Goal: Check status

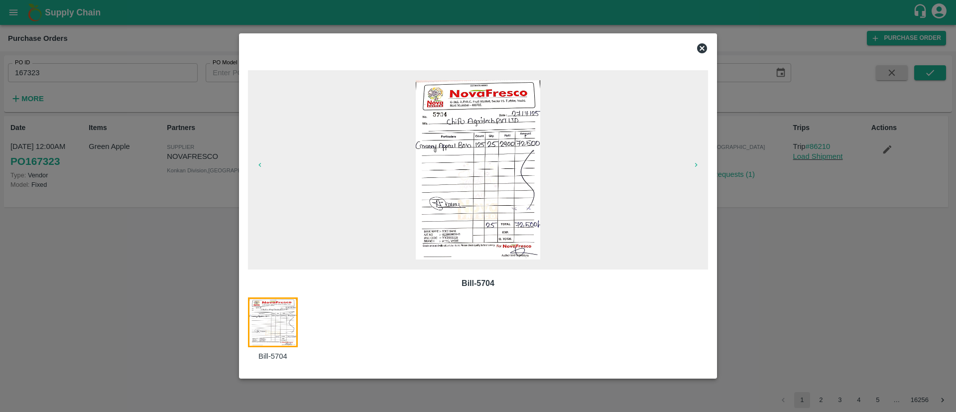
click at [704, 50] on icon at bounding box center [702, 48] width 12 height 12
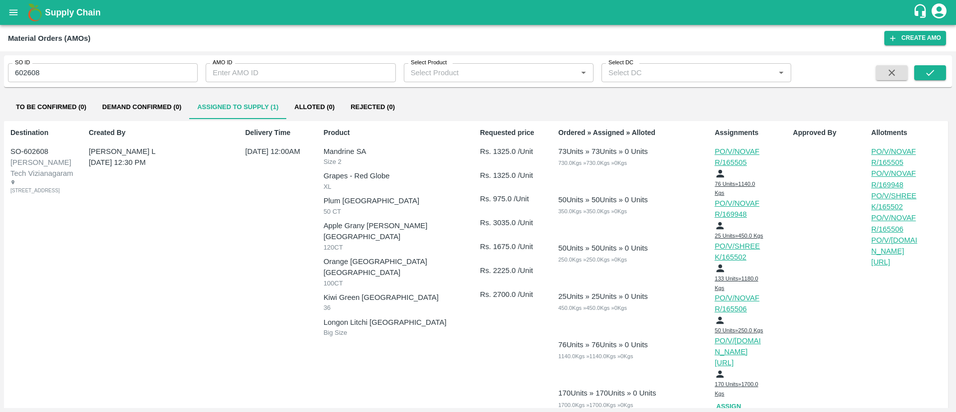
scroll to position [88, 0]
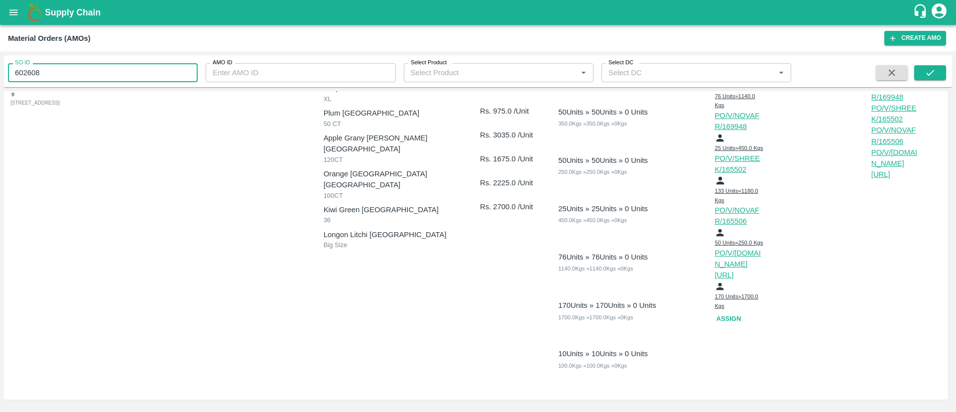
click at [52, 76] on input "602608" at bounding box center [103, 72] width 190 height 19
click at [931, 71] on icon "submit" at bounding box center [930, 72] width 11 height 11
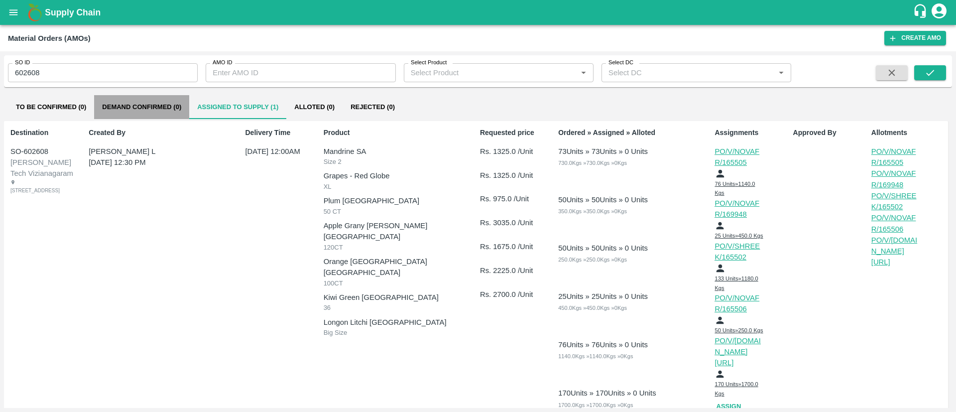
click at [159, 102] on button "Demand Confirmed (0)" at bounding box center [141, 107] width 95 height 24
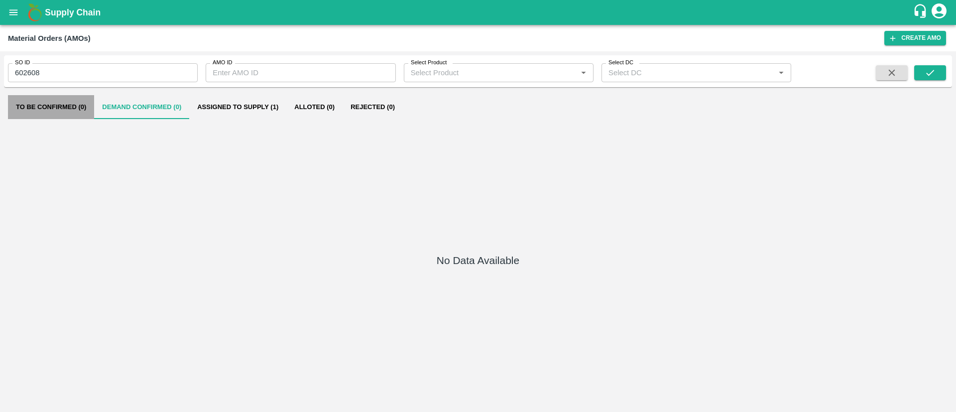
click at [78, 105] on button "To Be Confirmed (0)" at bounding box center [51, 107] width 86 height 24
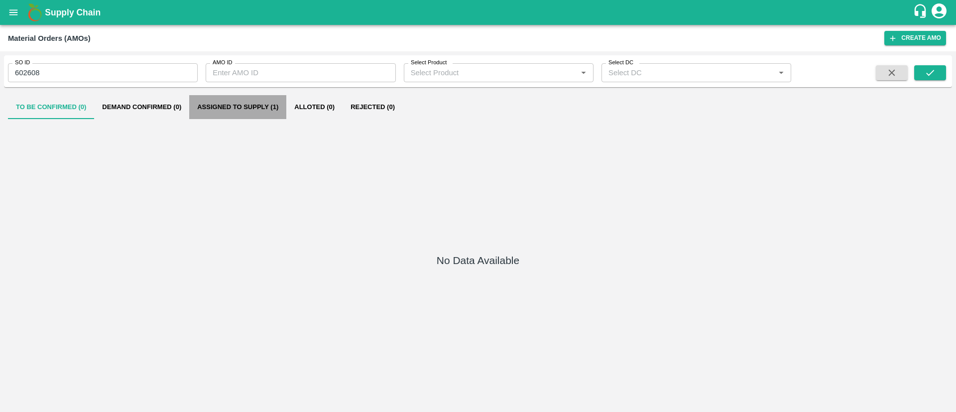
click at [250, 108] on button "Assigned to Supply (1)" at bounding box center [237, 107] width 97 height 24
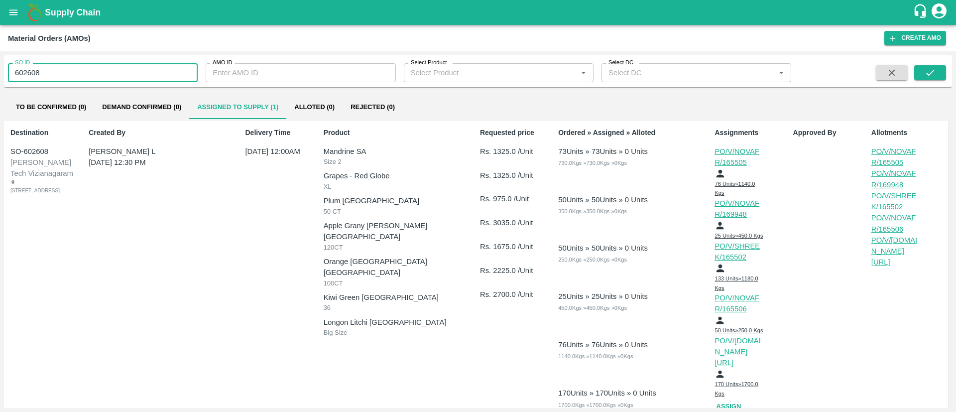
click at [120, 75] on input "602608" at bounding box center [103, 72] width 190 height 19
type input "602608"
click at [898, 76] on button "button" at bounding box center [892, 72] width 32 height 15
